Goal: Find specific page/section: Find specific page/section

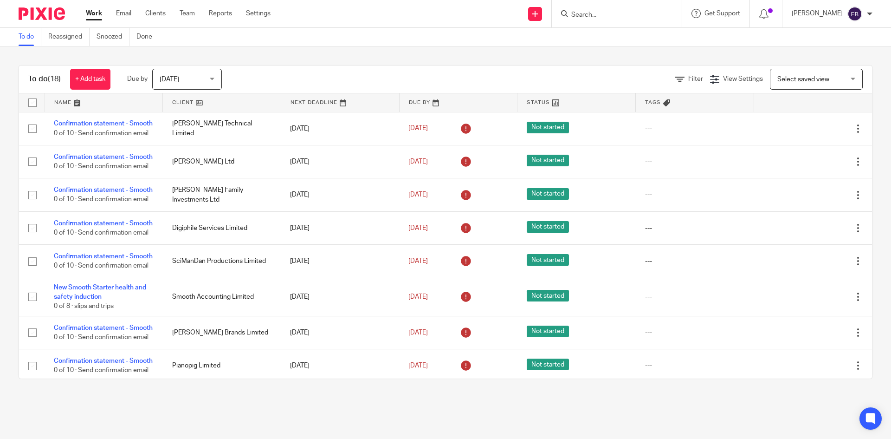
click at [605, 12] on input "Search" at bounding box center [613, 15] width 84 height 8
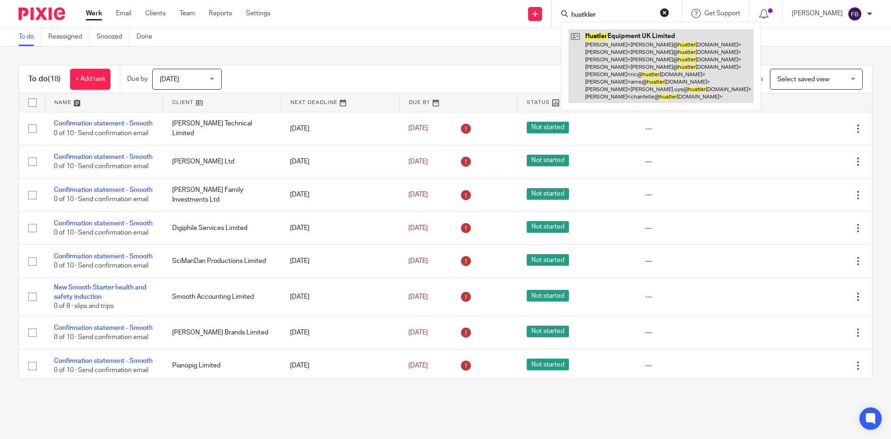
type input "hustkler"
click at [617, 74] on link at bounding box center [661, 66] width 185 height 74
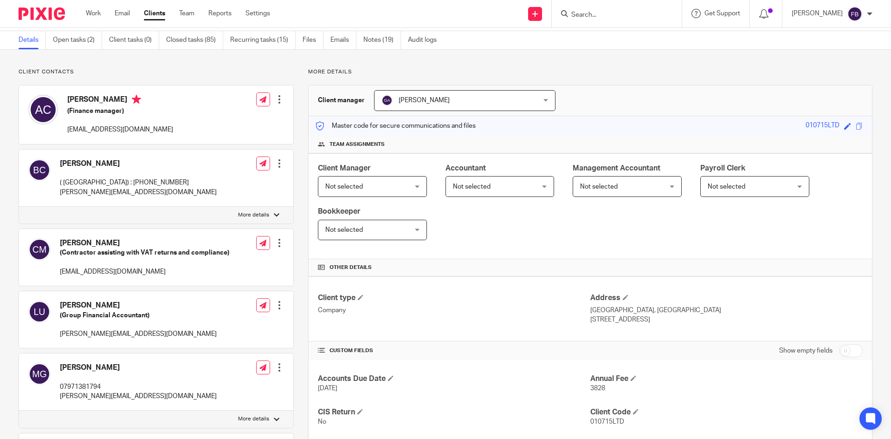
scroll to position [186, 0]
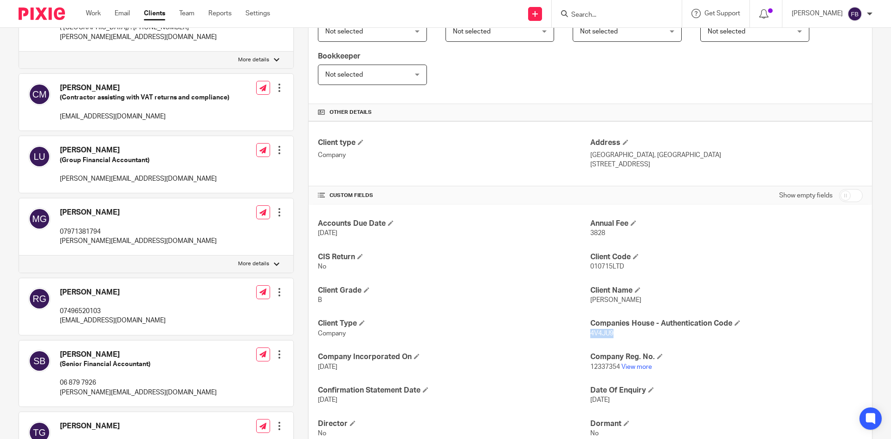
drag, startPoint x: 613, startPoint y: 338, endPoint x: 586, endPoint y: 336, distance: 27.5
click at [591, 336] on p "4V4JU9" at bounding box center [727, 333] width 273 height 9
copy span "4V4JU9"
